Goal: Communication & Community: Answer question/provide support

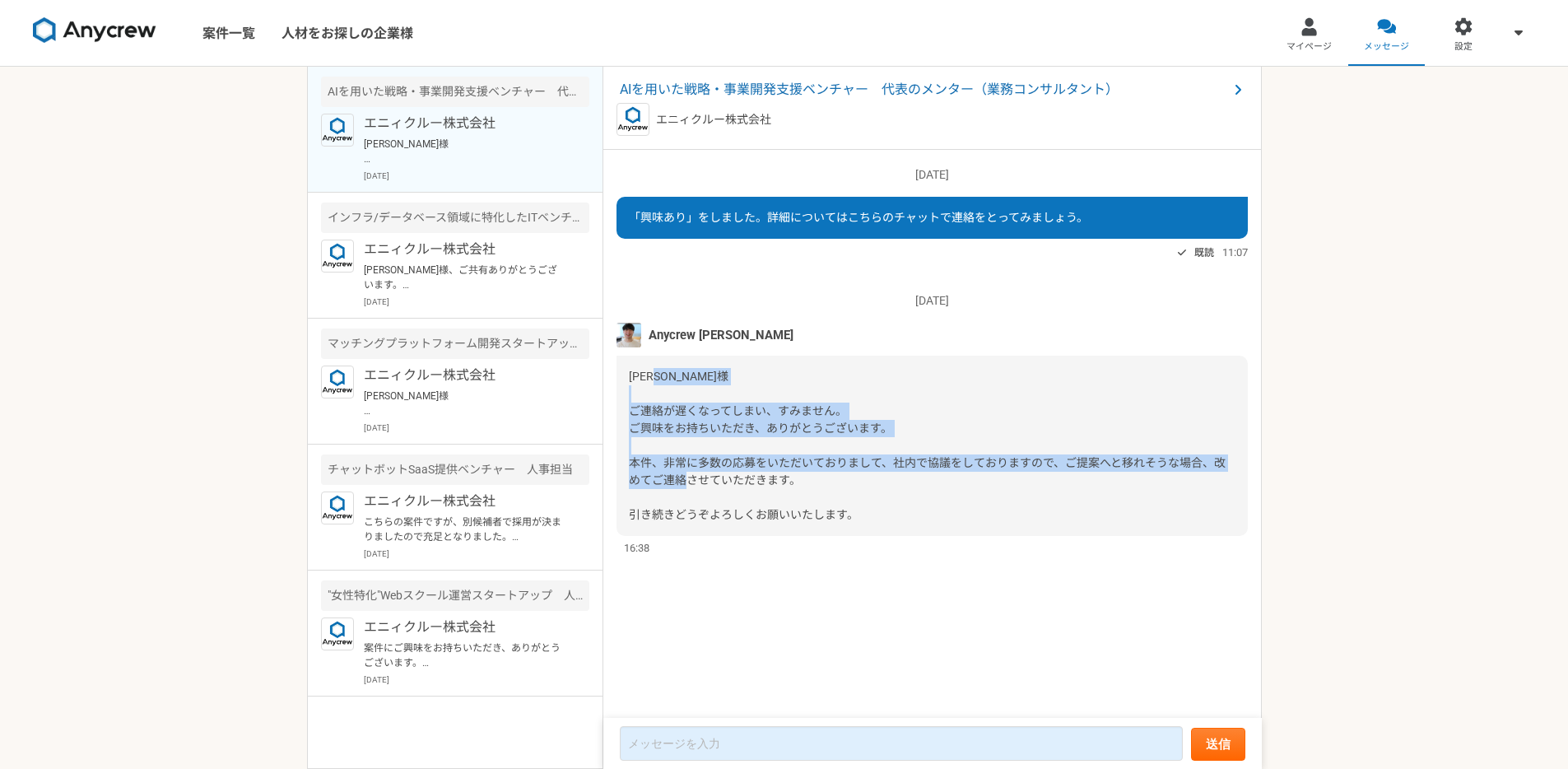
drag, startPoint x: 729, startPoint y: 392, endPoint x: 793, endPoint y: 504, distance: 129.0
click at [793, 504] on div "[PERSON_NAME]様 ご連絡が遅くなってしまい、すみません。 ご興味をお持ちいただき、ありがとうございます。 本件、非常に多数の応募をいただいておりま…" at bounding box center [931, 446] width 631 height 181
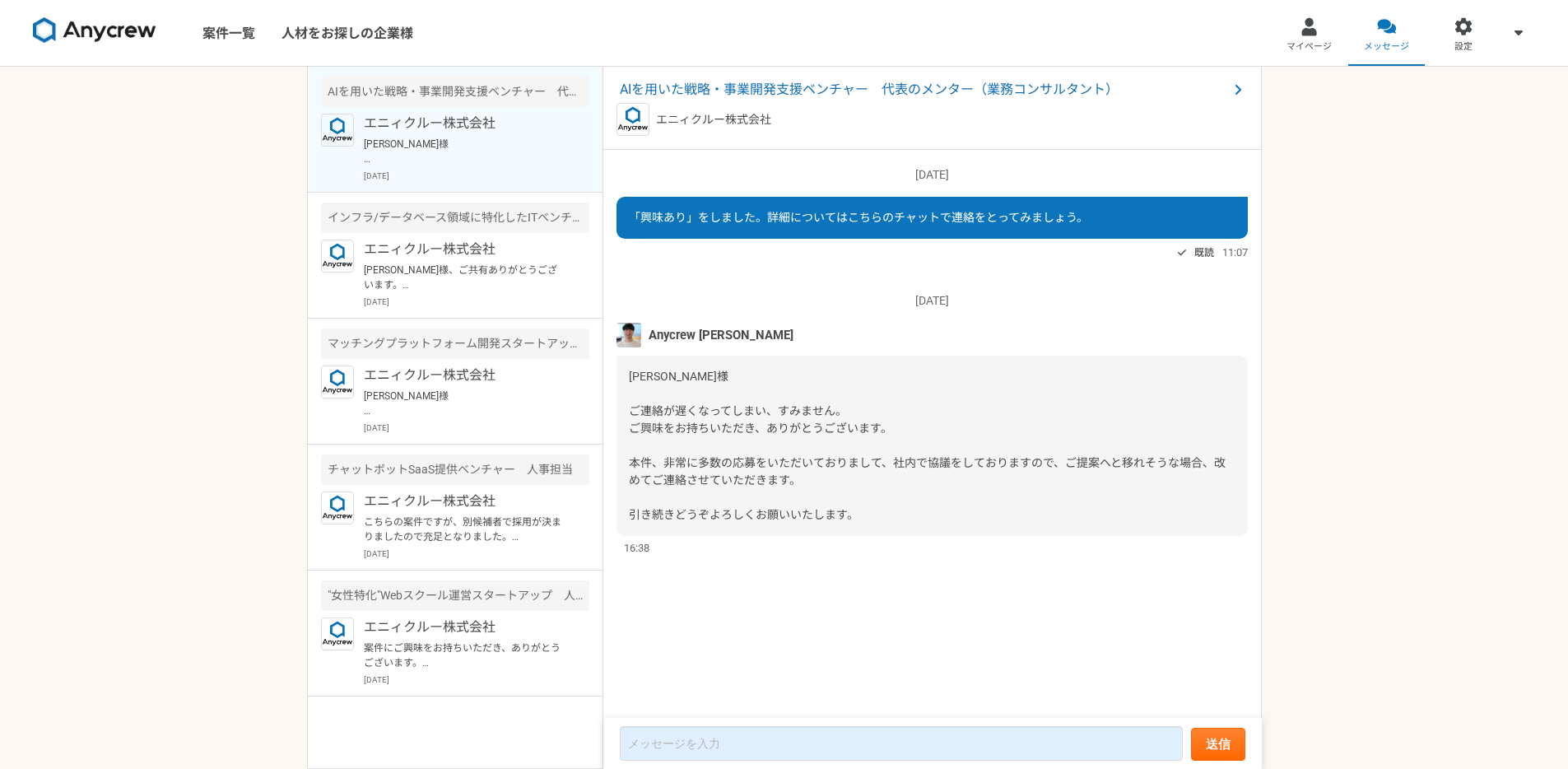
click at [793, 502] on div "[PERSON_NAME]様 ご連絡が遅くなってしまい、すみません。 ご興味をお持ちいただき、ありがとうございます。 本件、非常に多数の応募をいただいておりま…" at bounding box center [931, 446] width 631 height 181
click at [759, 87] on span "AIを用いた戦略・事業開発支援ベンチャー　代表のメンター（業務コンサルタント）" at bounding box center [923, 90] width 608 height 20
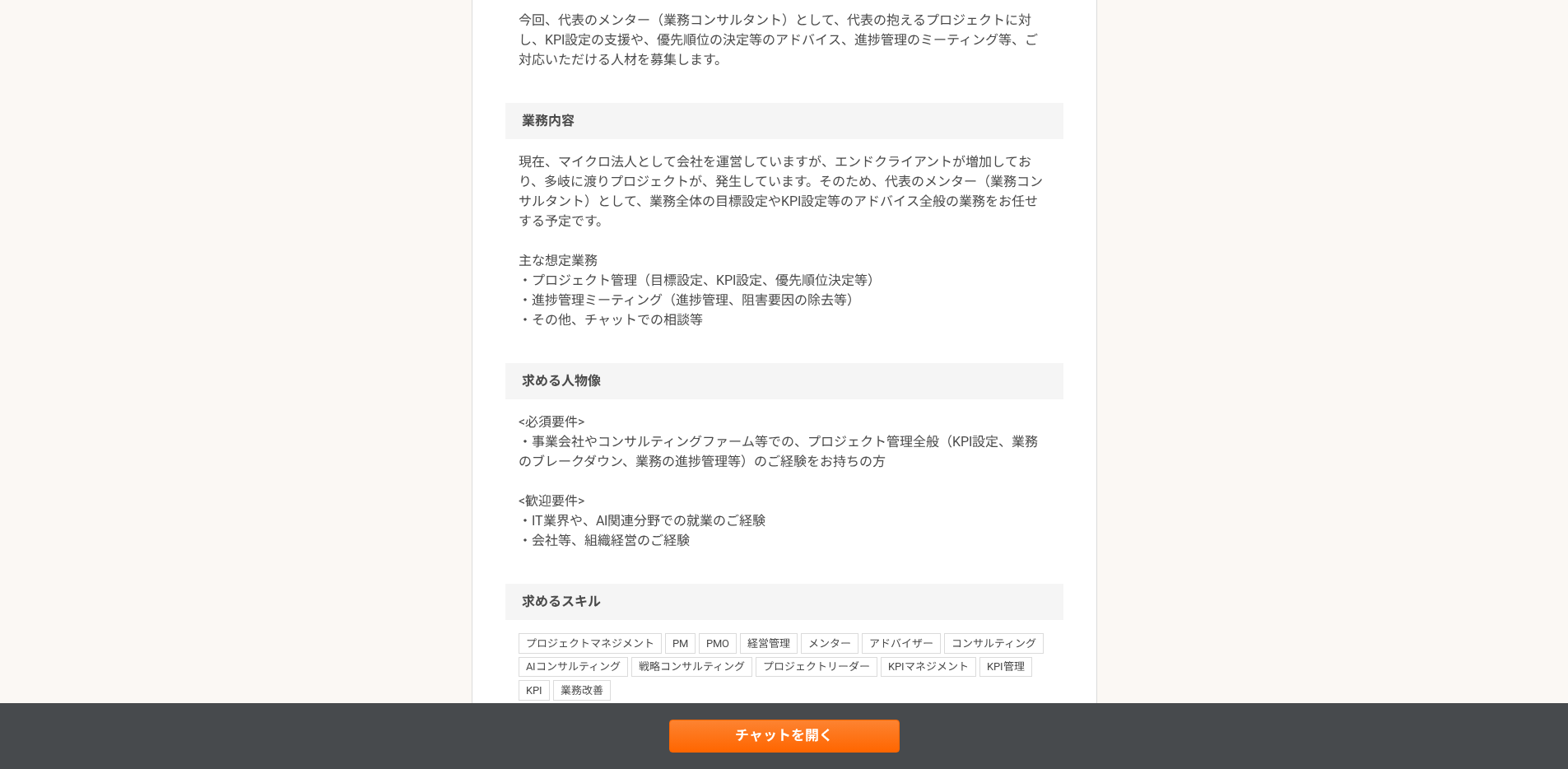
scroll to position [692, 0]
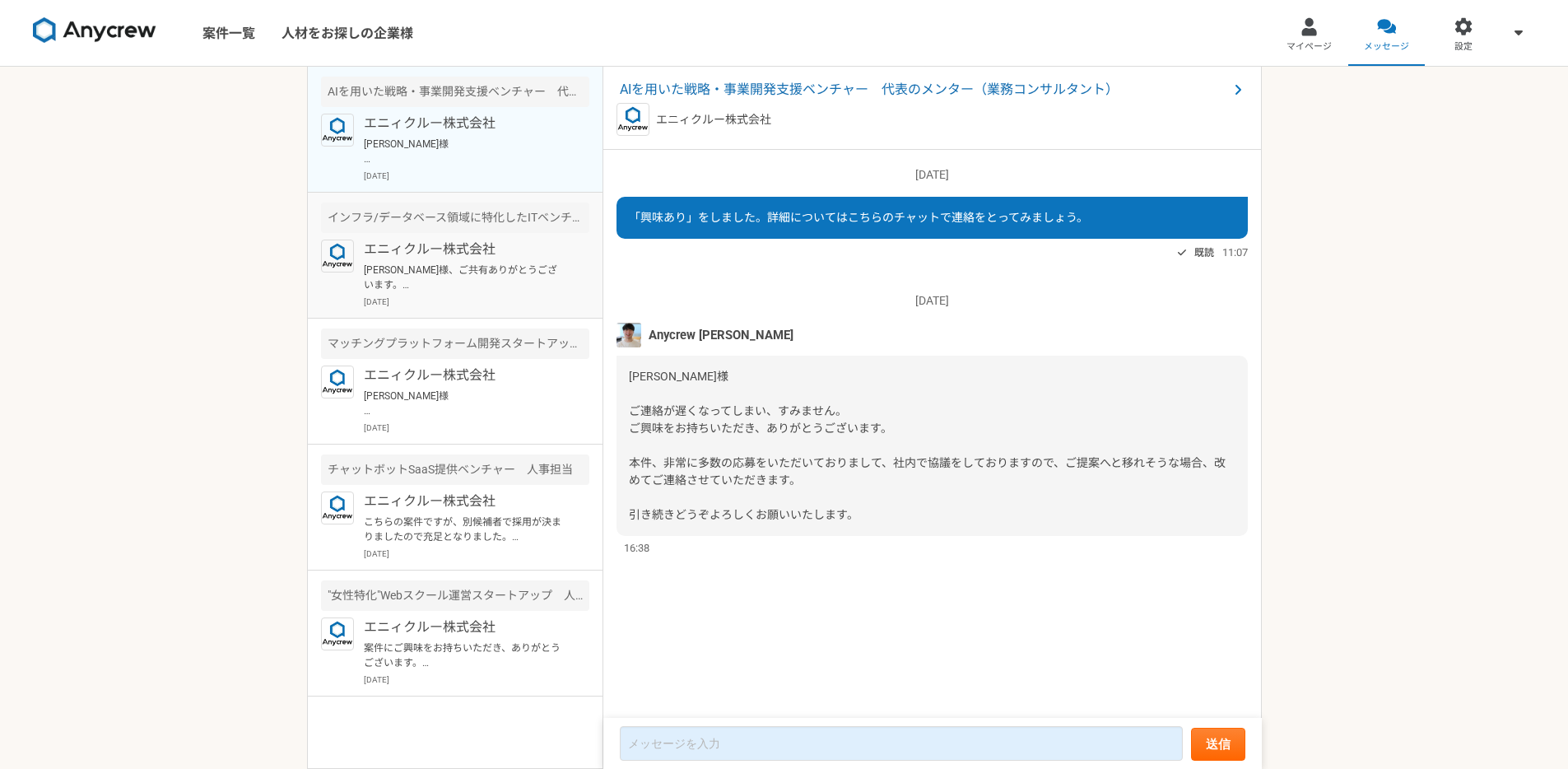
click at [516, 280] on p "[PERSON_NAME]様、ご共有ありがとうございます。 本件、承知いたしました。 引き続きよろしくお願いいたします。" at bounding box center [465, 277] width 203 height 30
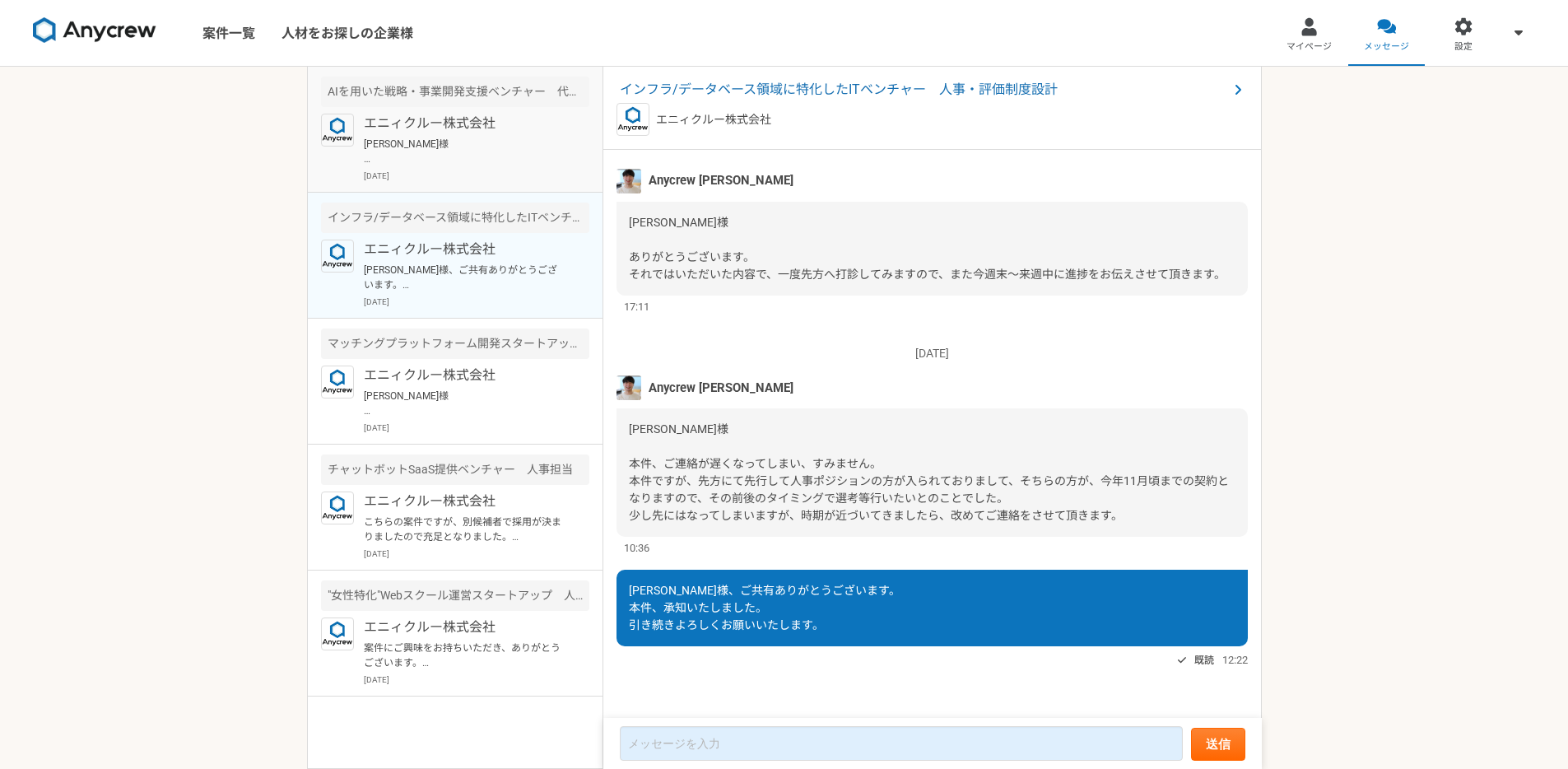
click at [457, 171] on p "[DATE]" at bounding box center [476, 176] width 225 height 12
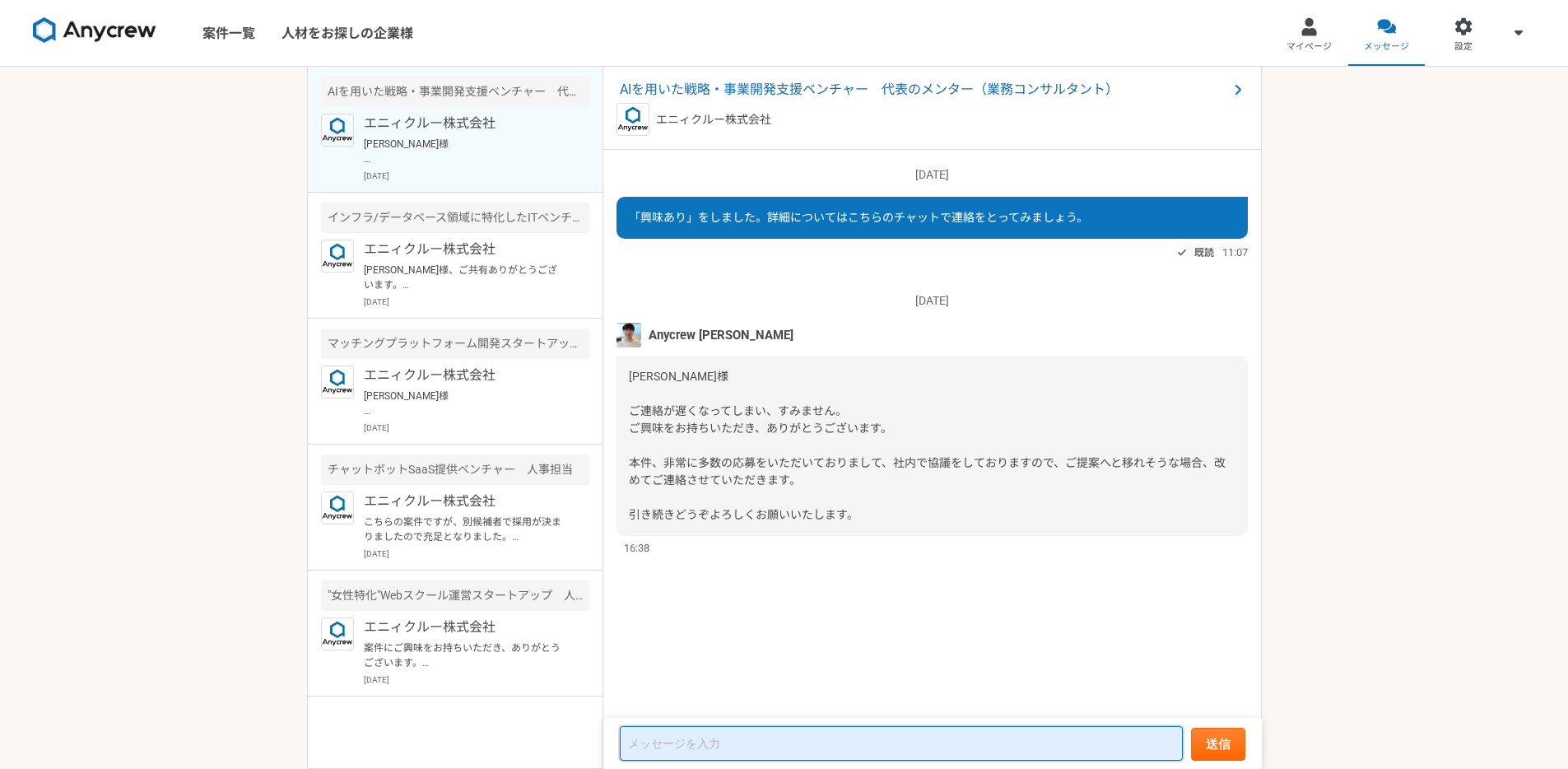
click at [658, 738] on textarea at bounding box center [901, 743] width 563 height 35
type textarea "ご連絡ありがとうございます。承知いたしました。"
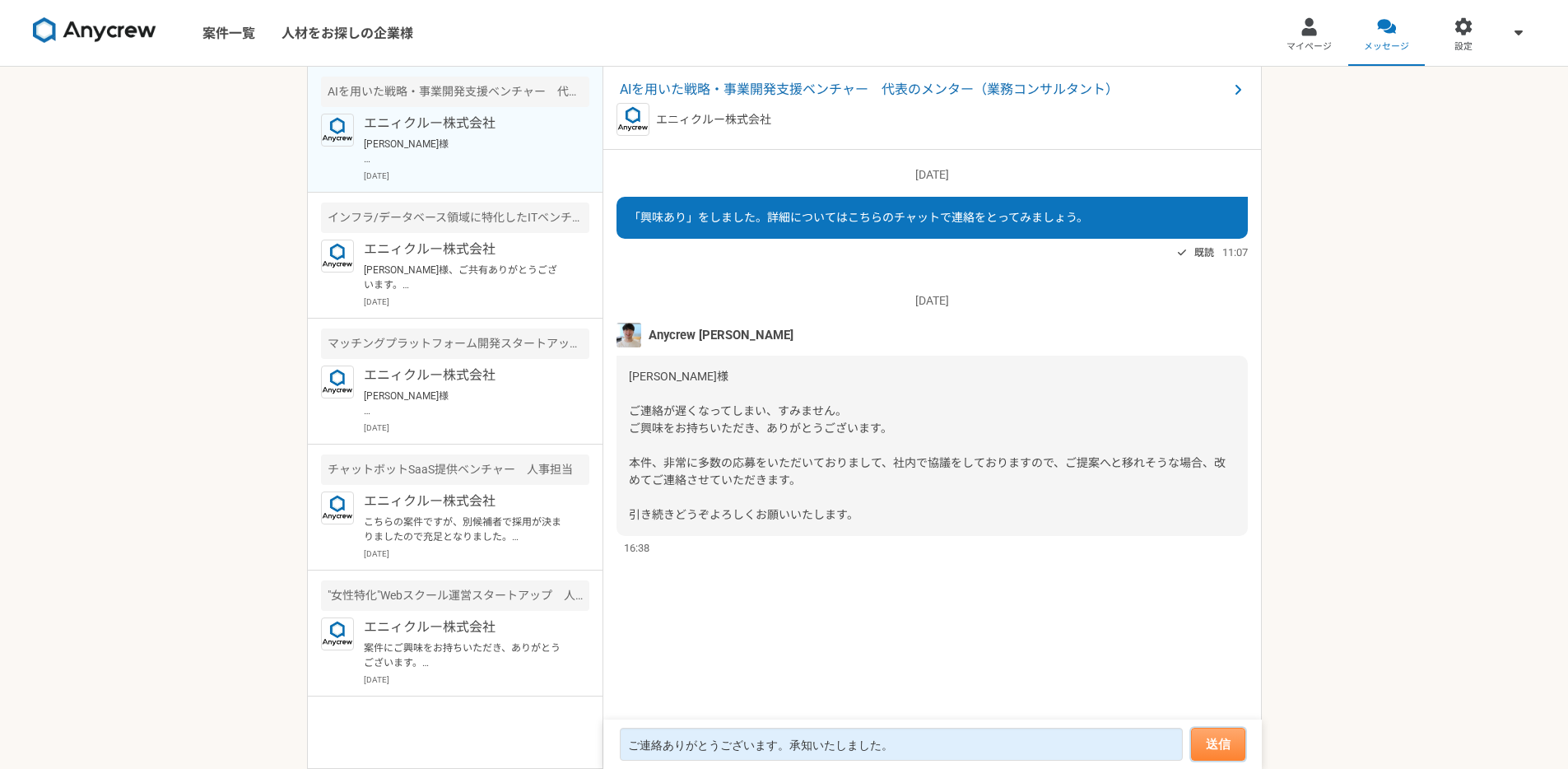
click at [1216, 741] on button "送信" at bounding box center [1218, 744] width 54 height 33
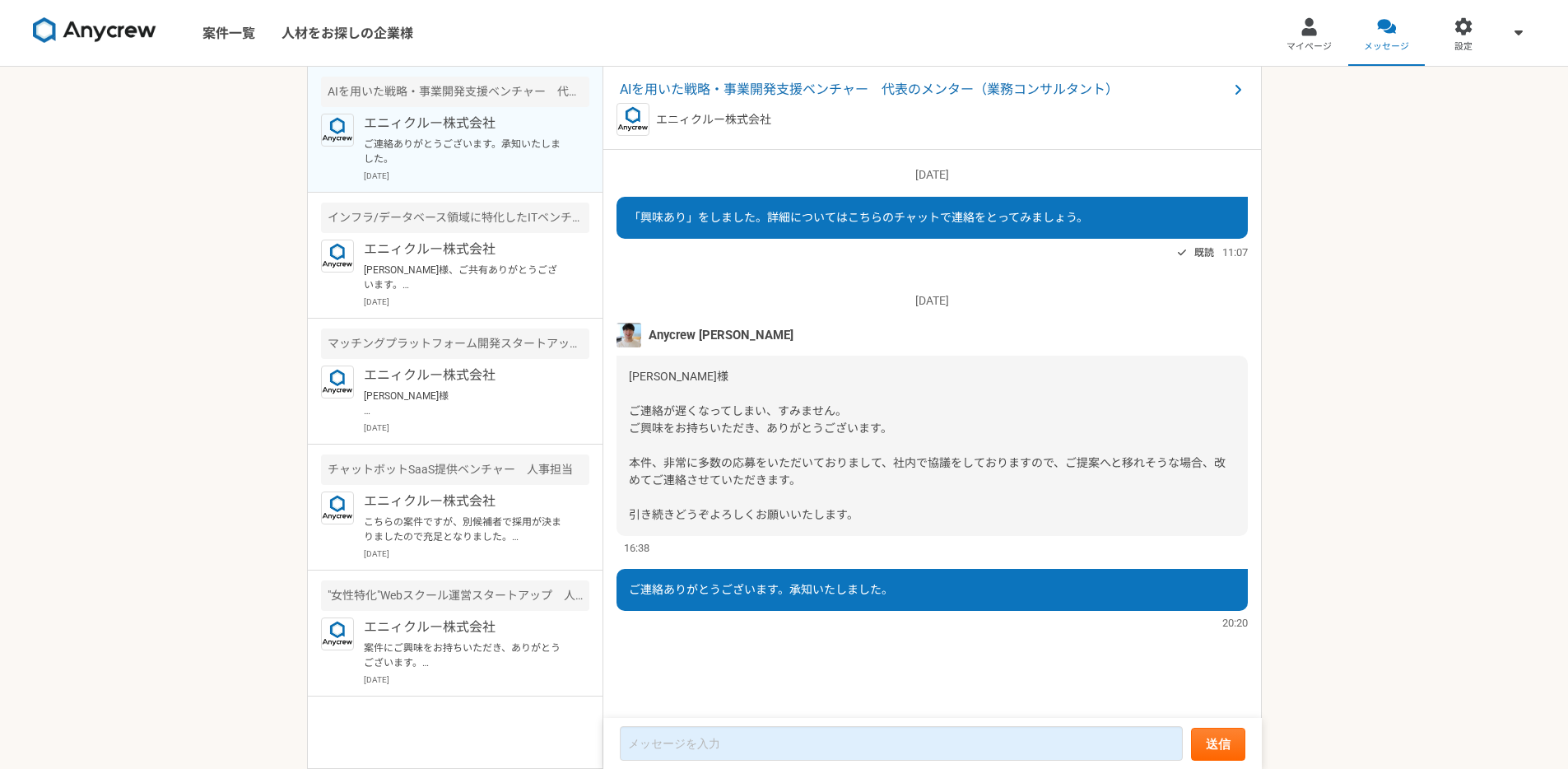
click at [164, 342] on div "案件一覧 人材をお探しの企業様 マイページ メッセージ 設定 AIを用いた戦略・事業開発支援ベンチャー　代表のメンター（業務コンサルタント） エニィクルー株式…" at bounding box center [784, 384] width 1568 height 769
